Goal: Transaction & Acquisition: Subscribe to service/newsletter

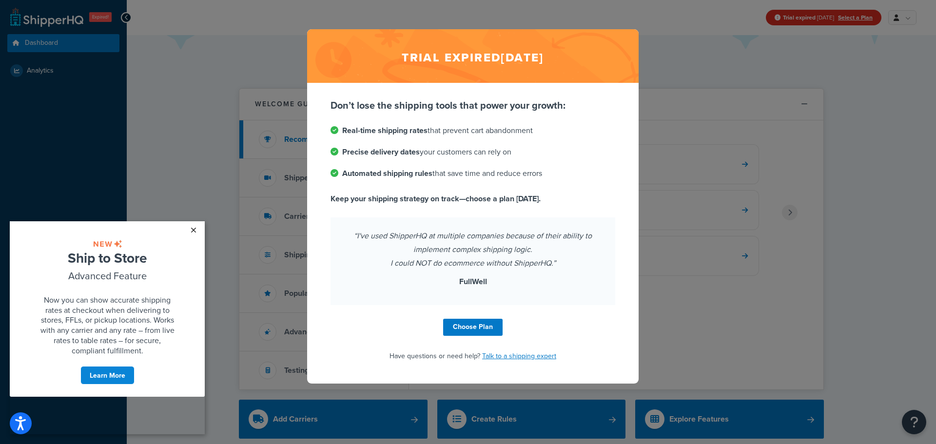
click at [191, 229] on link "×" at bounding box center [193, 230] width 17 height 18
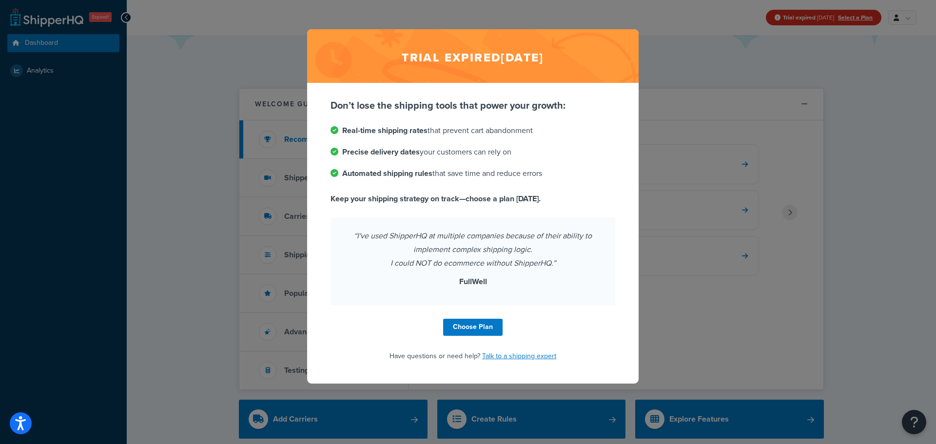
click at [873, 302] on div "Trial expired [DATE] Don’t lose the shipping tools that power your growth: Real…" at bounding box center [468, 222] width 936 height 444
click at [174, 35] on div "Trial expired [DATE] Don’t lose the shipping tools that power your growth: Real…" at bounding box center [468, 222] width 936 height 444
click at [472, 324] on link "Choose Plan" at bounding box center [472, 327] width 59 height 17
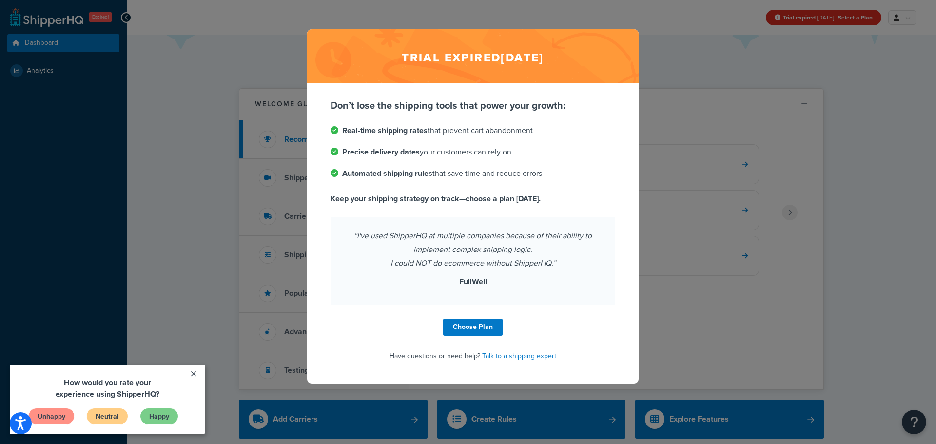
click at [126, 55] on div "Trial expired Jul 1, 2024 Don’t lose the shipping tools that power your growth:…" at bounding box center [468, 222] width 936 height 444
click at [121, 15] on div "Trial expired [DATE] Don’t lose the shipping tools that power your growth: Real…" at bounding box center [468, 222] width 936 height 444
